Goal: Connect with others: Connect with others

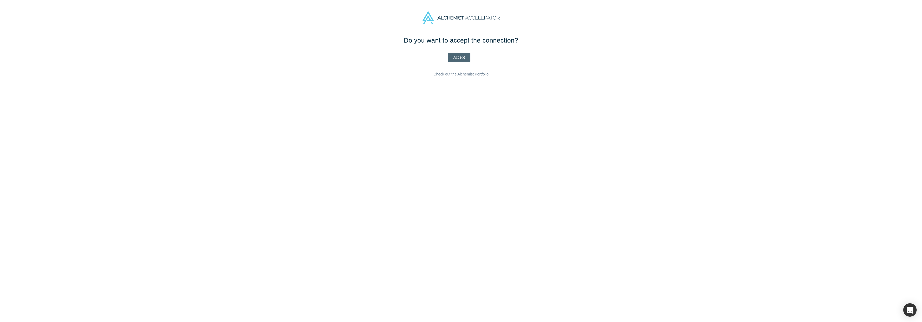
click at [463, 59] on button "Accept" at bounding box center [459, 57] width 23 height 9
